Goal: Transaction & Acquisition: Purchase product/service

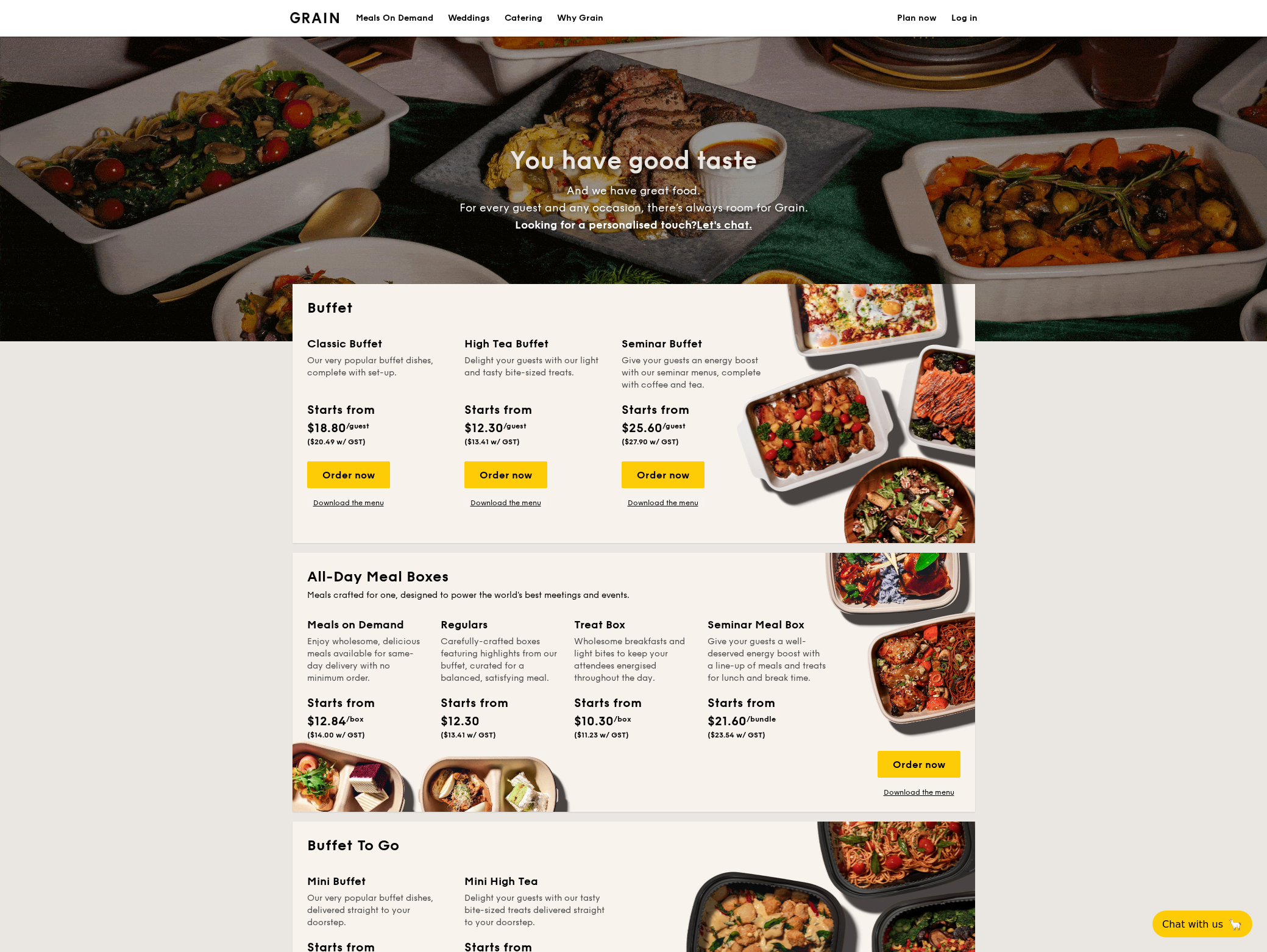
select select
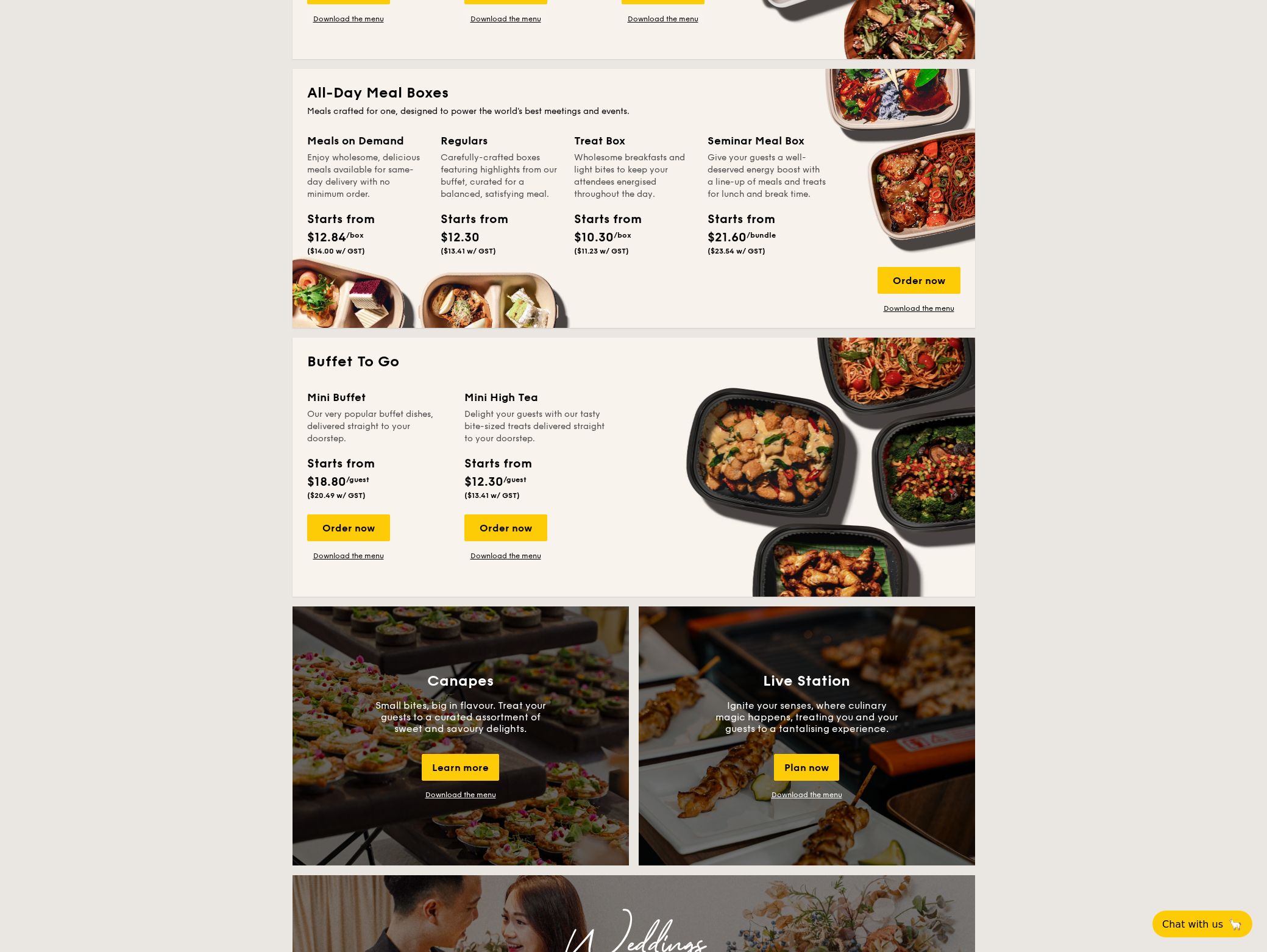
scroll to position [485, 0]
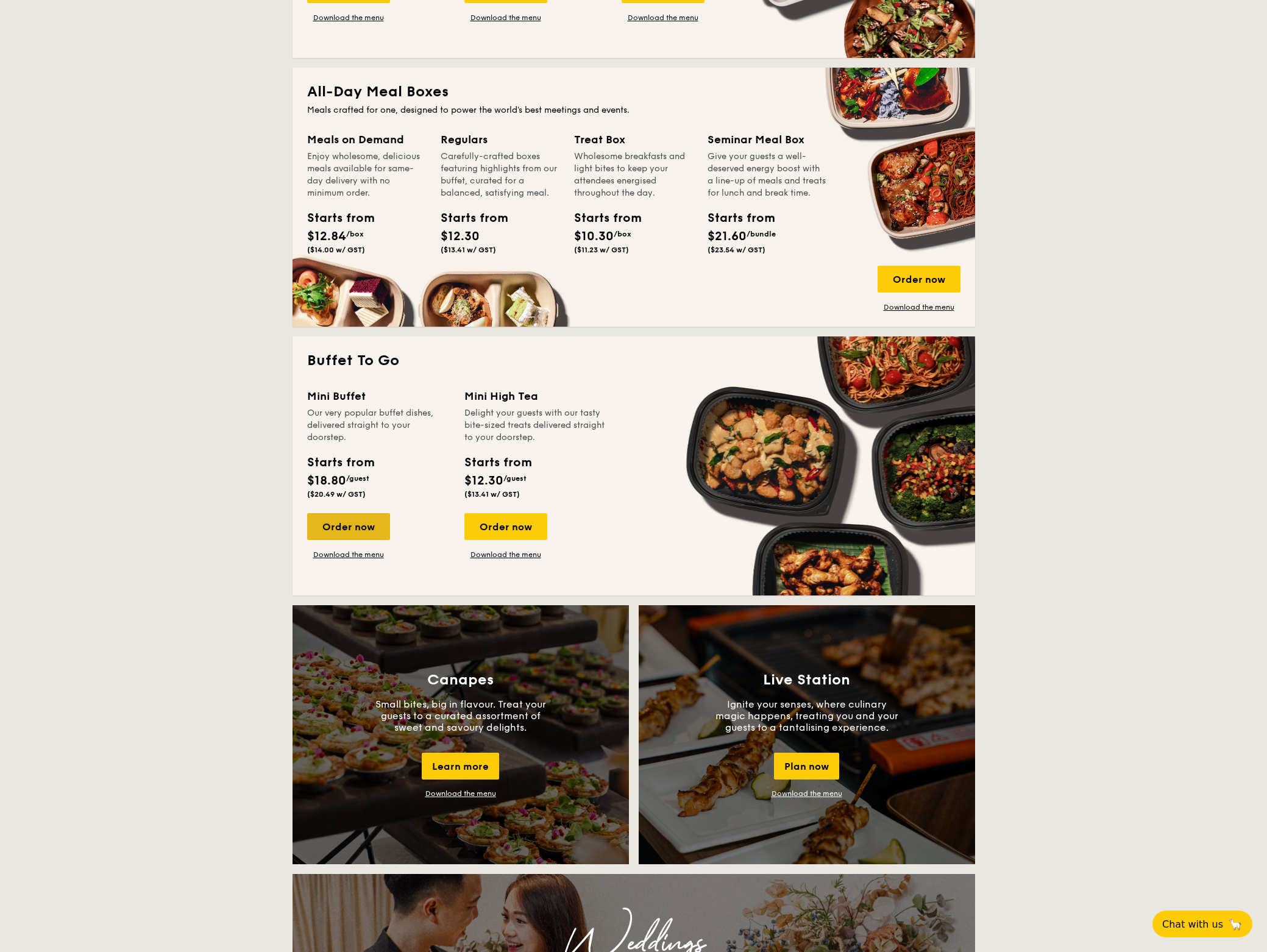
click at [353, 530] on div "Order now" at bounding box center [348, 526] width 83 height 27
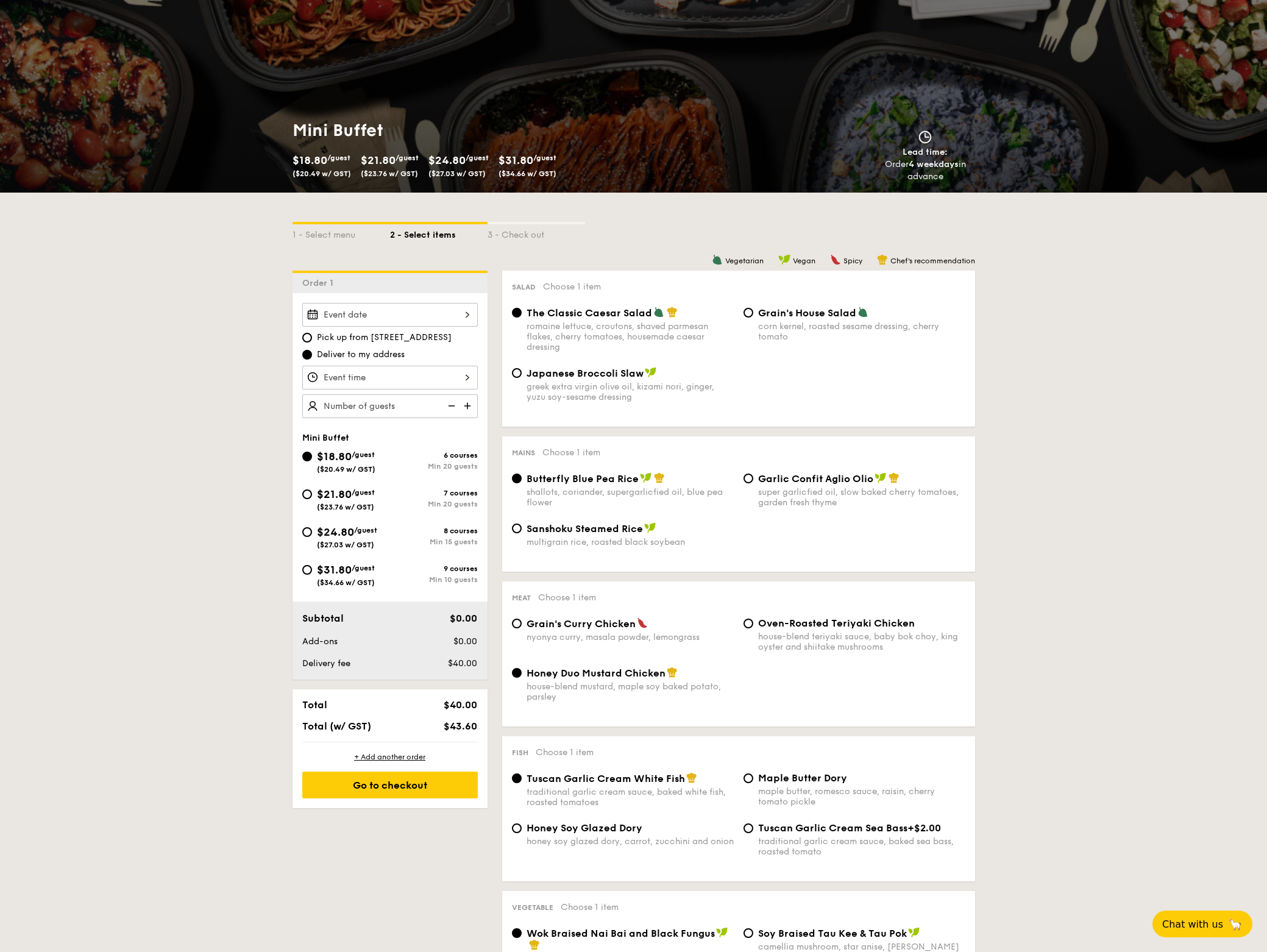
scroll to position [74, 0]
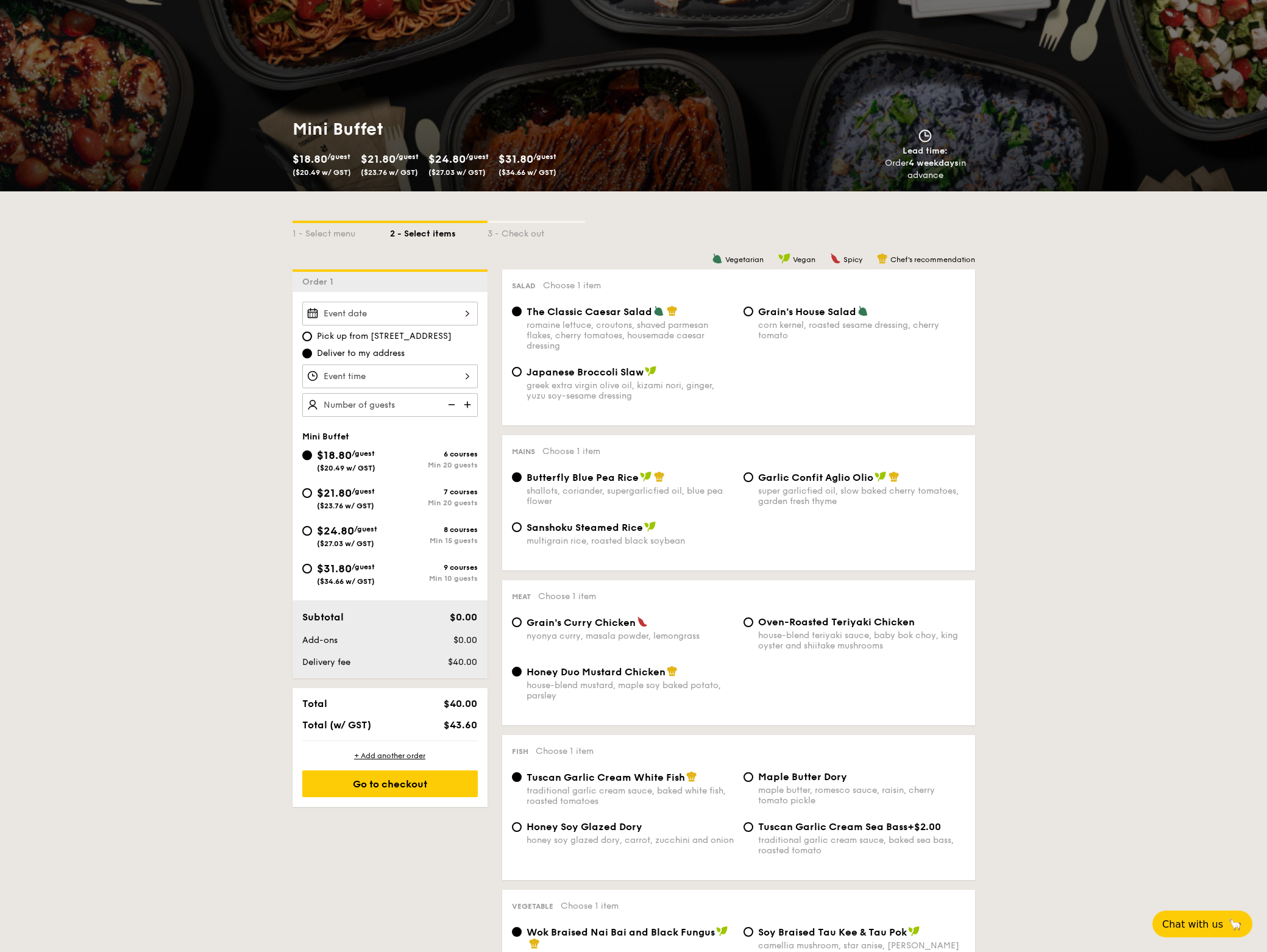
click at [468, 405] on img at bounding box center [469, 404] width 18 height 23
click at [452, 403] on img at bounding box center [450, 404] width 18 height 23
click at [450, 406] on img at bounding box center [450, 404] width 18 height 23
click at [395, 406] on input "20" at bounding box center [389, 404] width 176 height 24
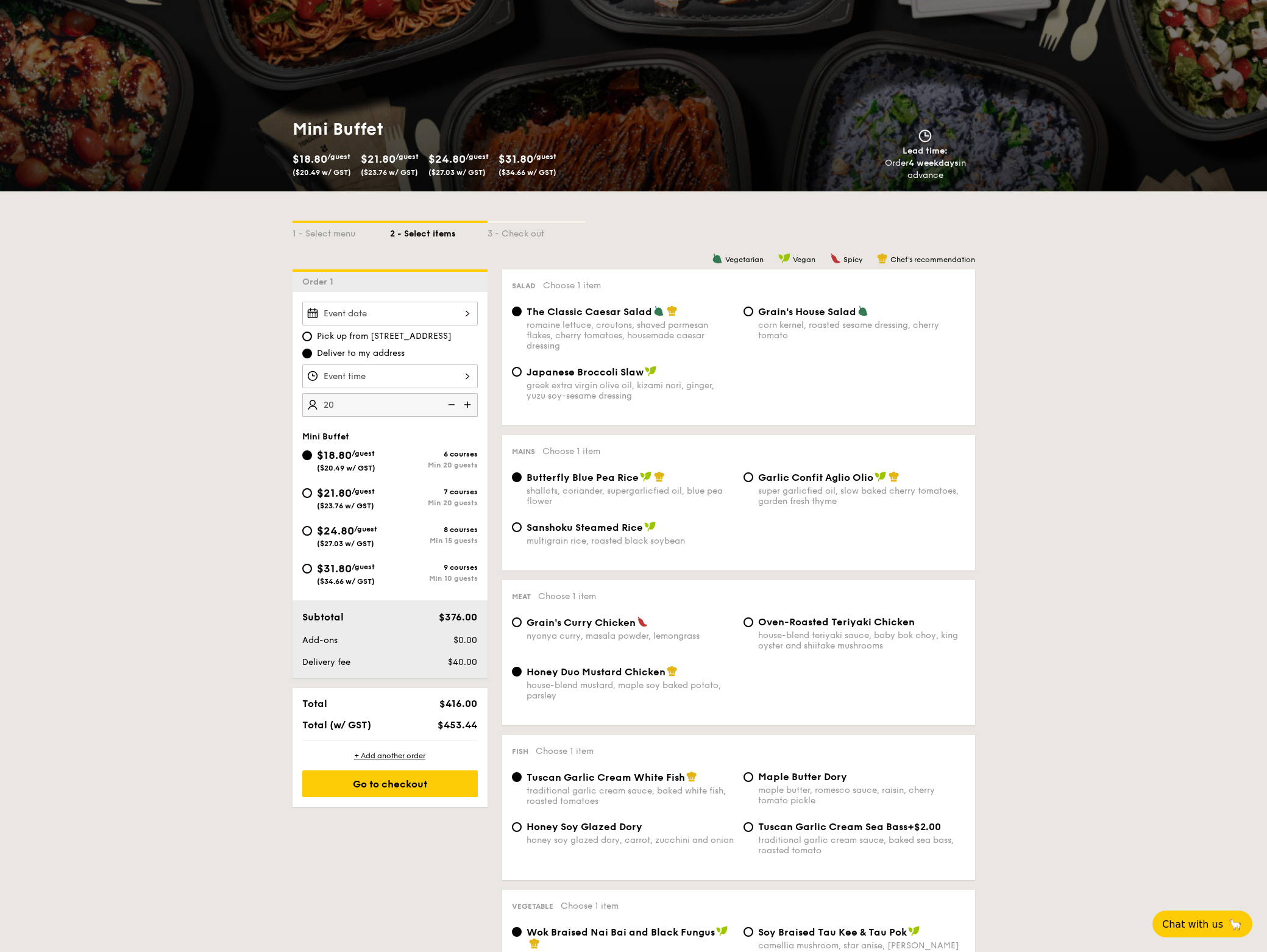
click at [395, 406] on input "20" at bounding box center [389, 404] width 176 height 24
click at [361, 404] on input "20" at bounding box center [389, 404] width 176 height 24
click at [335, 407] on input "20" at bounding box center [389, 404] width 176 height 24
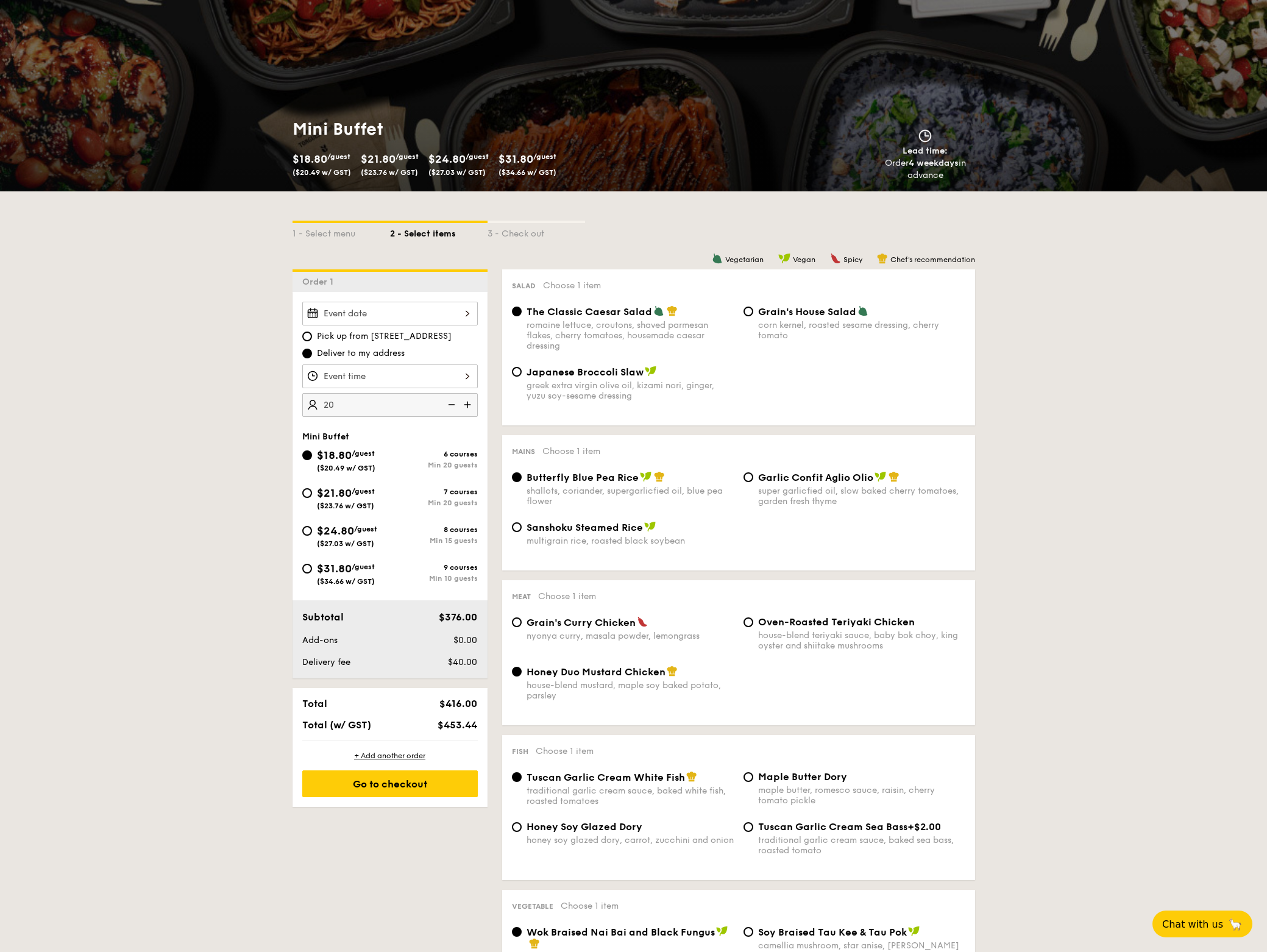
click at [326, 407] on input "20" at bounding box center [389, 404] width 176 height 24
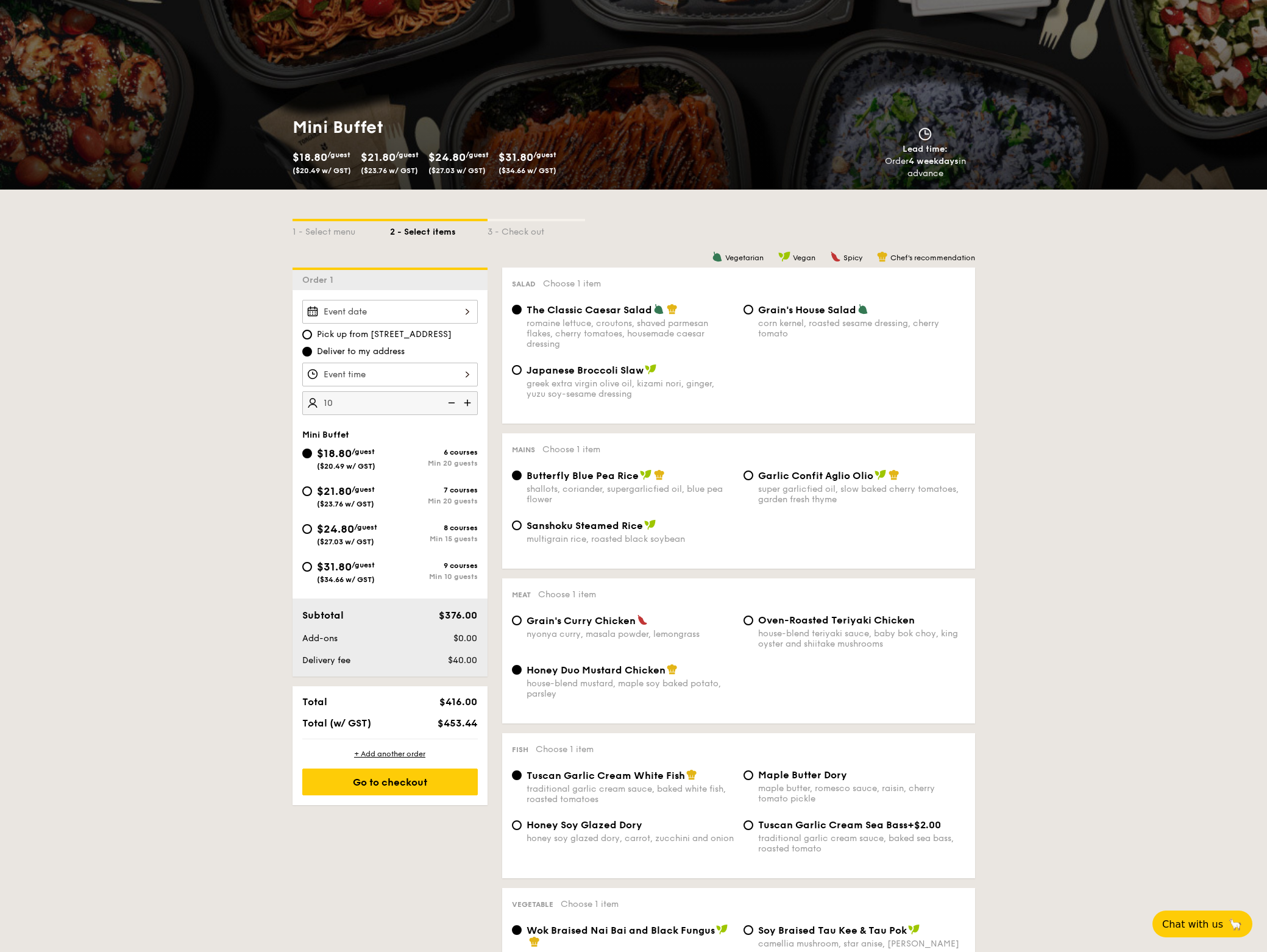
type input "20 guests"
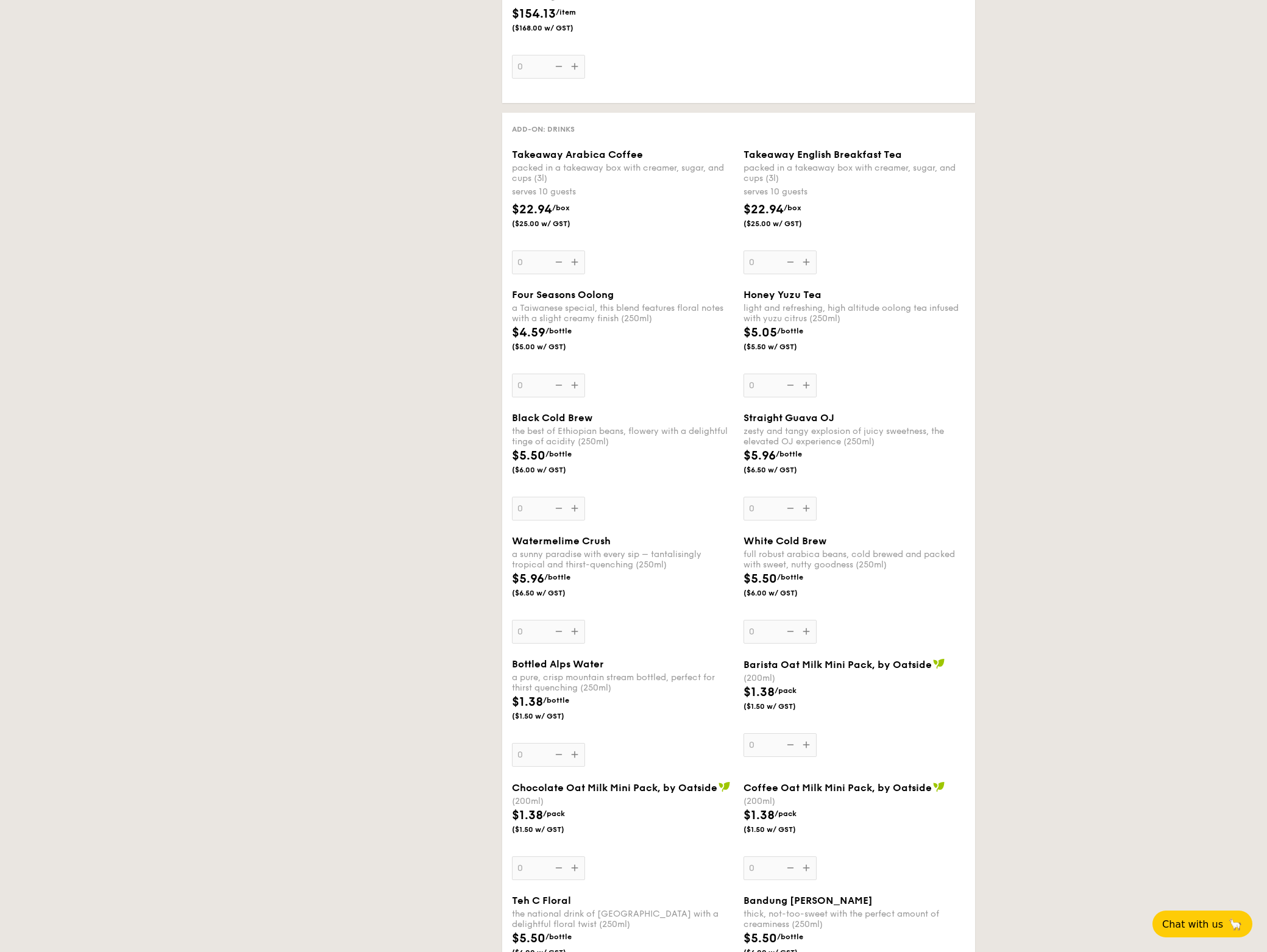
select select
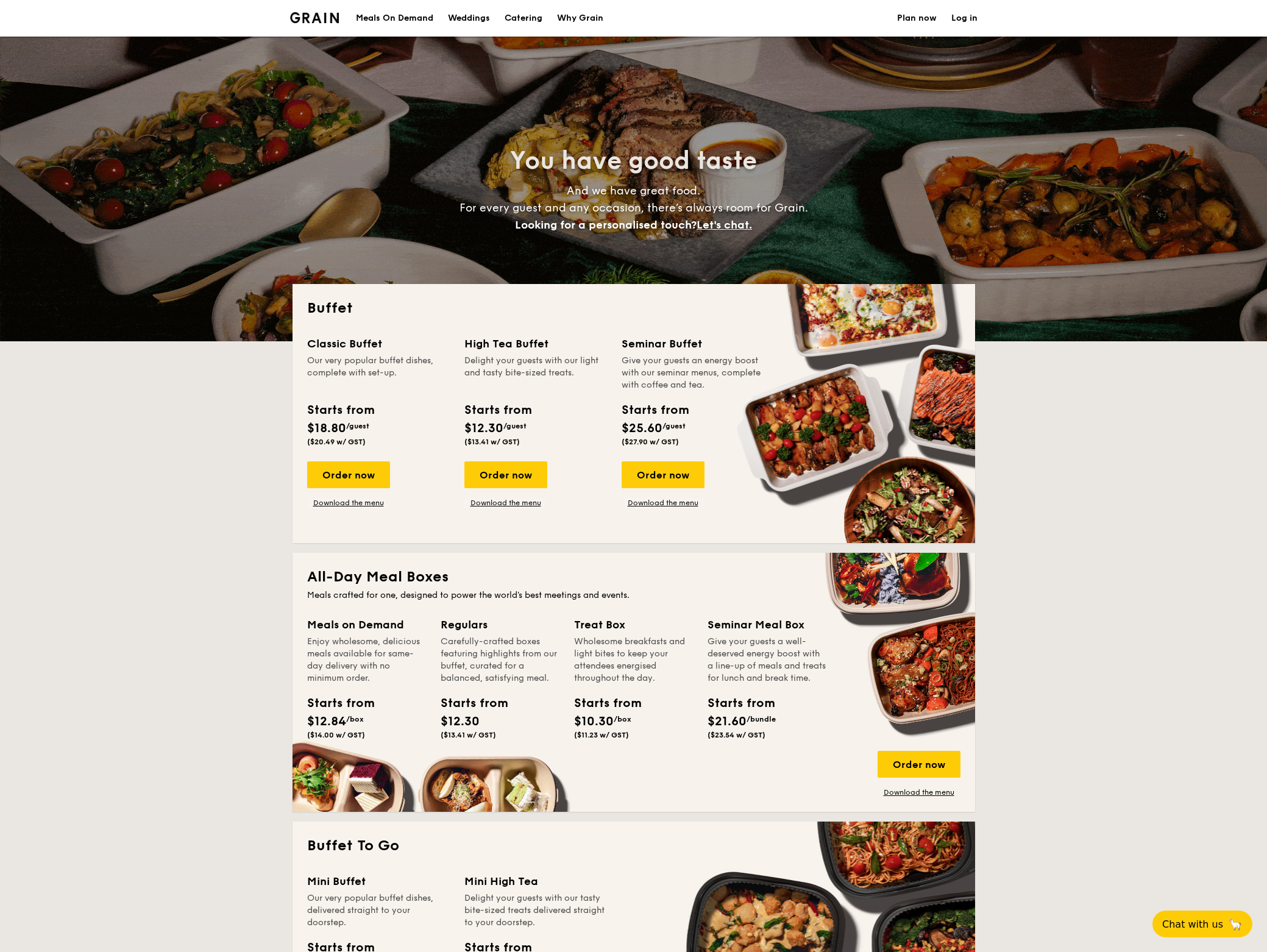
select select
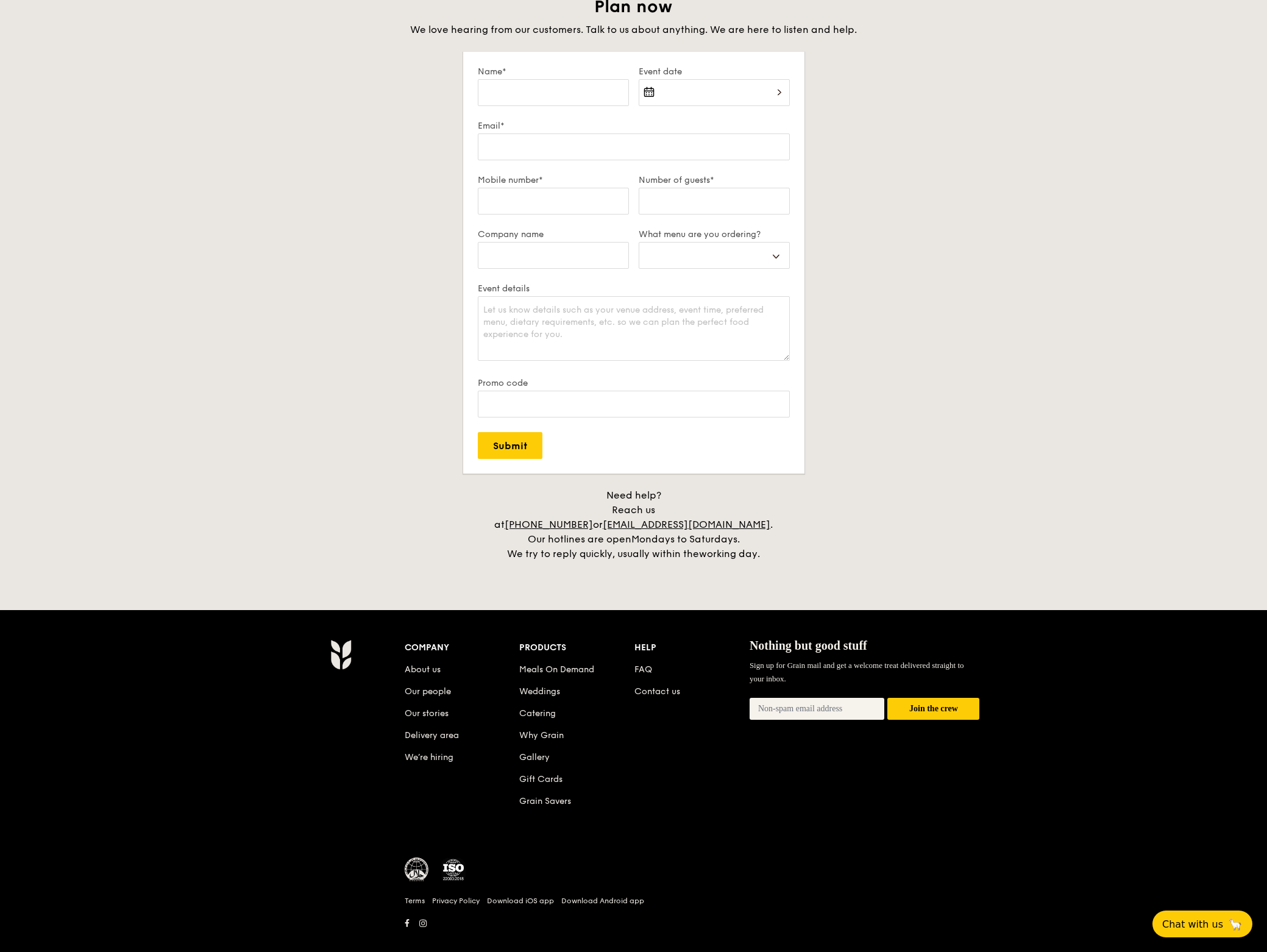
scroll to position [2105, 0]
